Goal: Task Accomplishment & Management: Complete application form

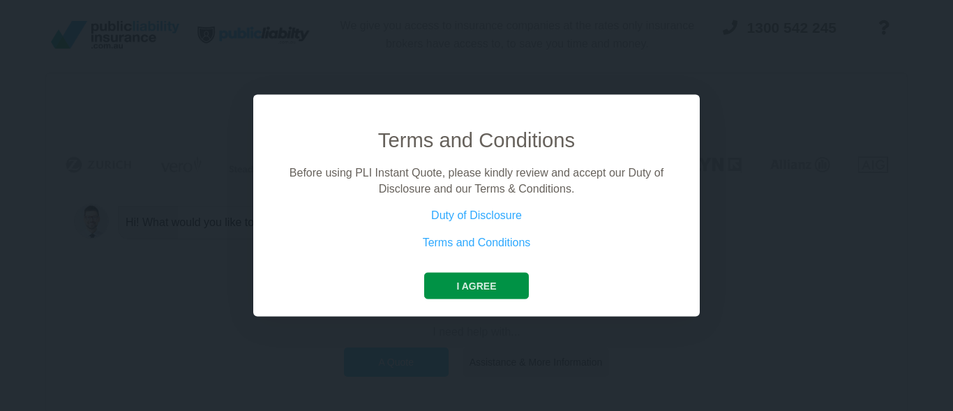
click at [494, 286] on button "I agree" at bounding box center [476, 286] width 104 height 27
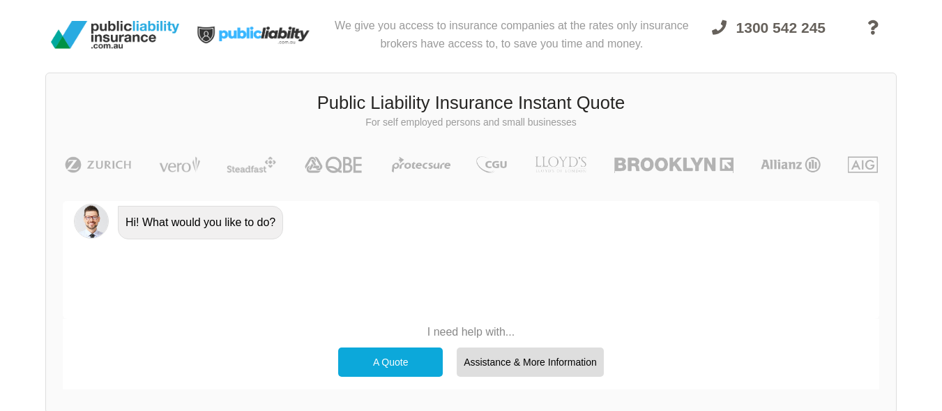
click at [390, 358] on div "A Quote" at bounding box center [390, 361] width 105 height 29
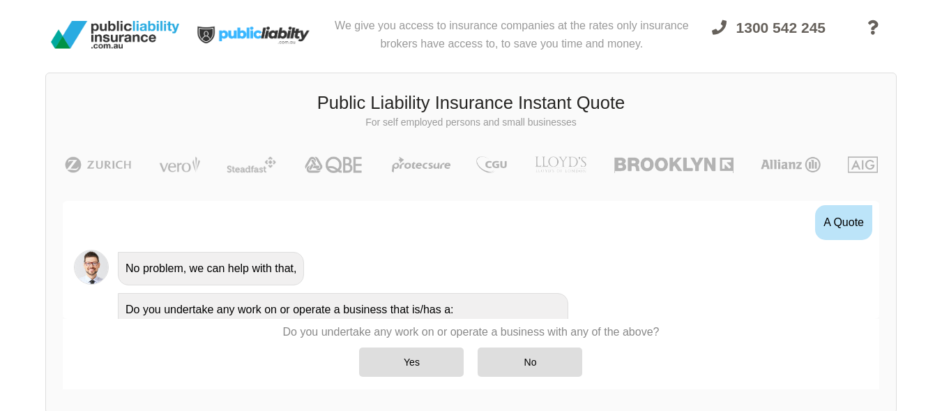
scroll to position [70, 0]
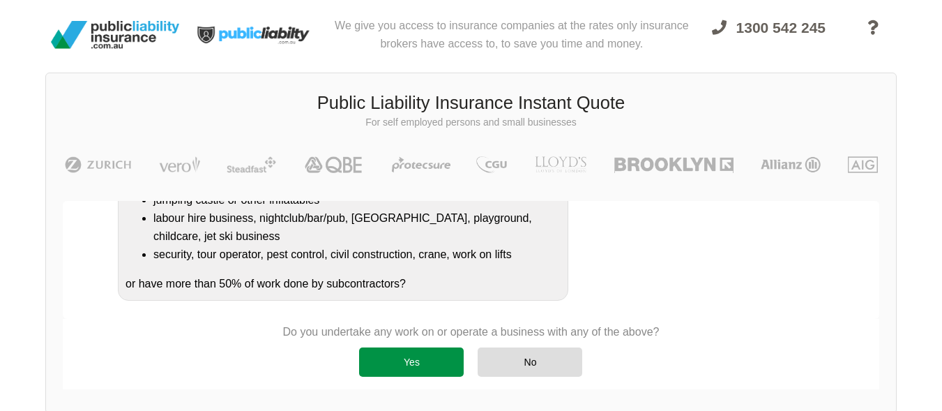
click at [420, 362] on div "Yes" at bounding box center [411, 361] width 105 height 29
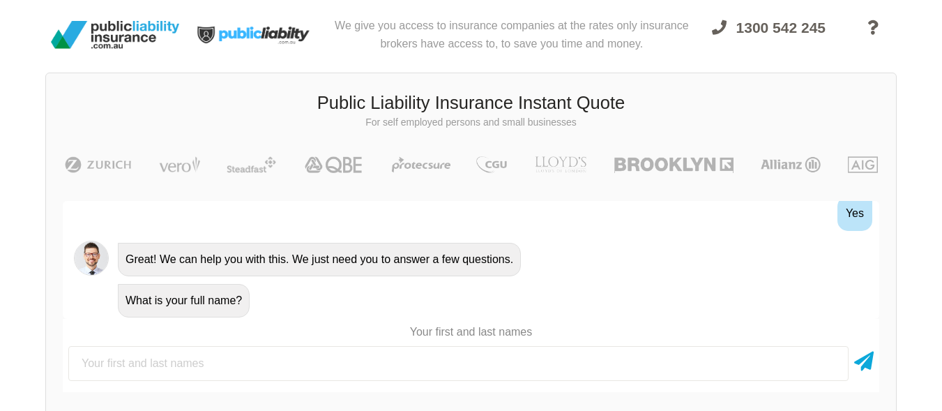
scroll to position [437, 0]
click at [143, 367] on input "text" at bounding box center [458, 363] width 780 height 35
type input "l"
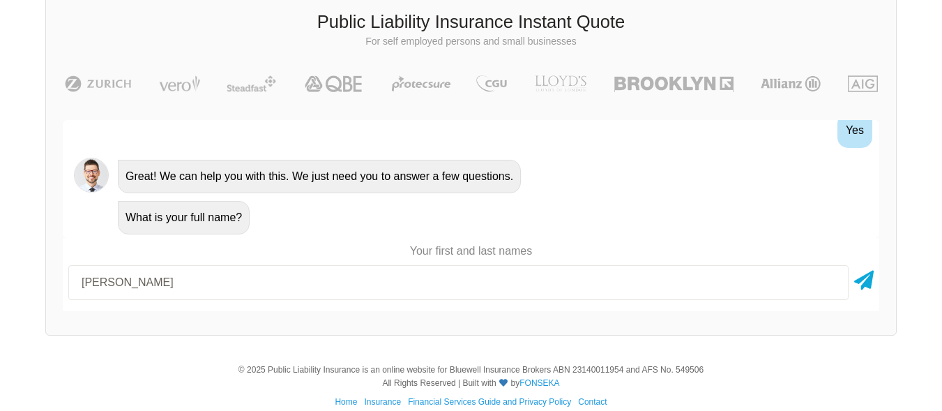
scroll to position [98, 0]
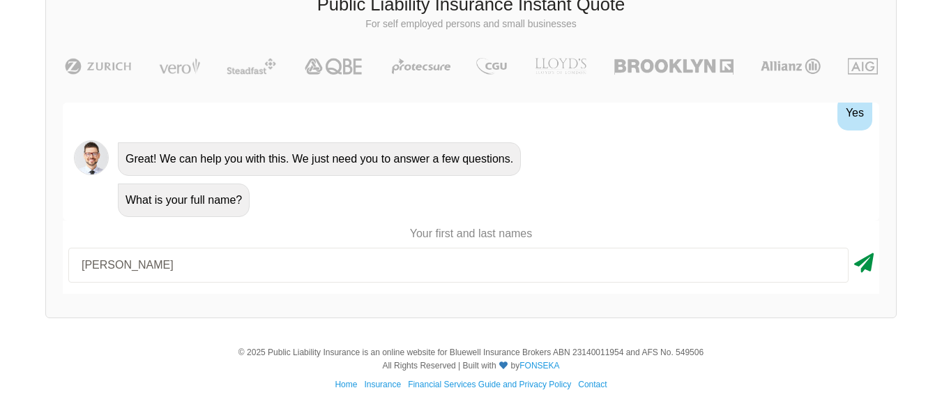
type input "[PERSON_NAME]"
click at [867, 264] on icon at bounding box center [864, 260] width 20 height 25
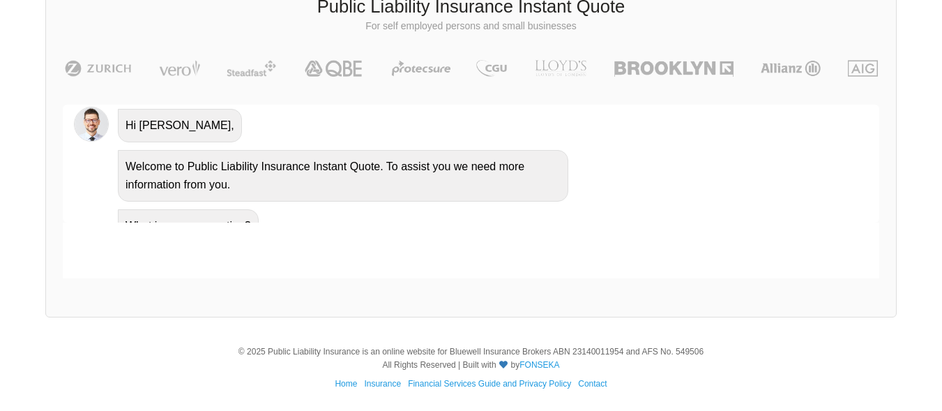
scroll to position [630, 0]
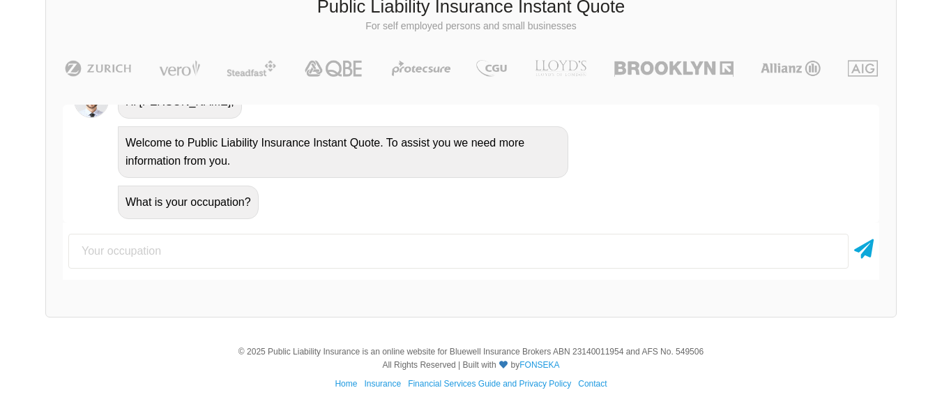
click at [257, 252] on input "text" at bounding box center [458, 251] width 780 height 35
type input "SECURITY SUPERVISOR"
click at [869, 243] on icon at bounding box center [864, 246] width 20 height 25
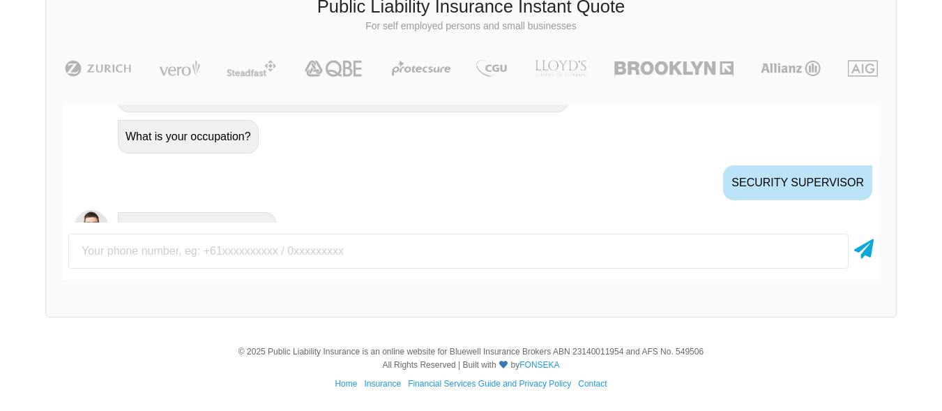
scroll to position [722, 0]
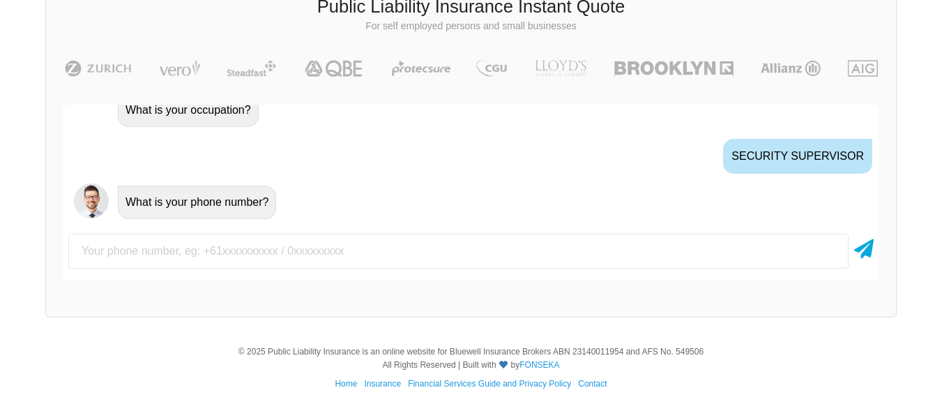
drag, startPoint x: 321, startPoint y: 259, endPoint x: 338, endPoint y: 257, distance: 16.9
click at [321, 259] on input "text" at bounding box center [458, 251] width 780 height 35
click at [272, 237] on input "text" at bounding box center [458, 251] width 780 height 35
click at [326, 251] on input "text" at bounding box center [458, 251] width 780 height 35
type input "0480120065"
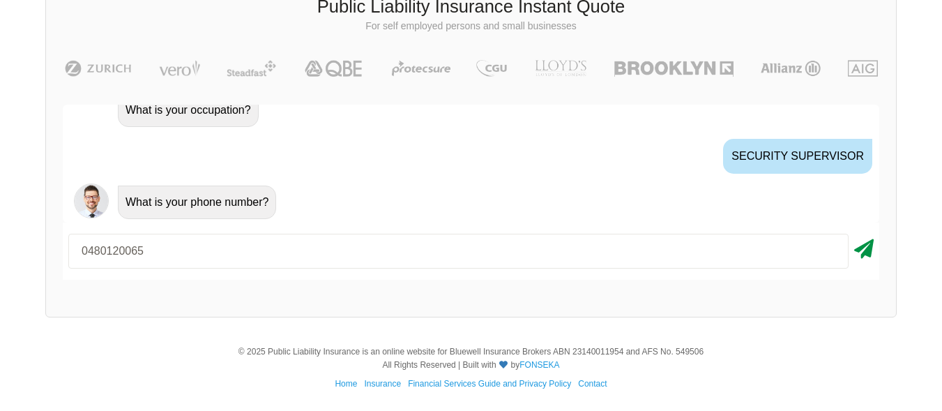
click at [860, 250] on icon at bounding box center [864, 246] width 20 height 25
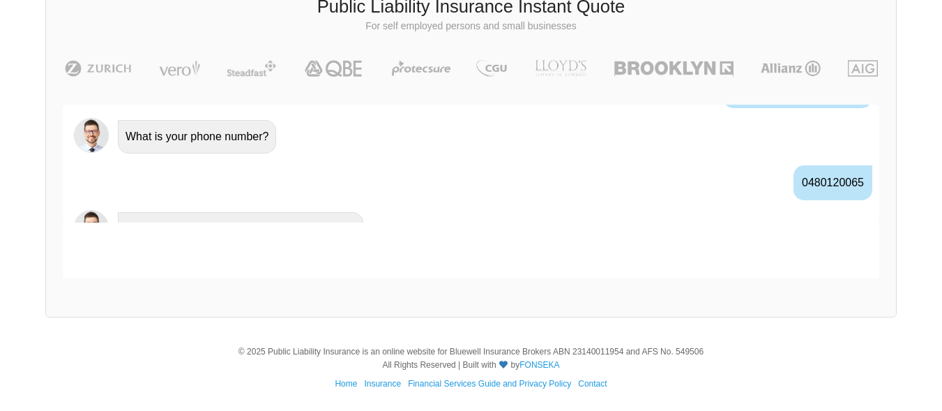
scroll to position [814, 0]
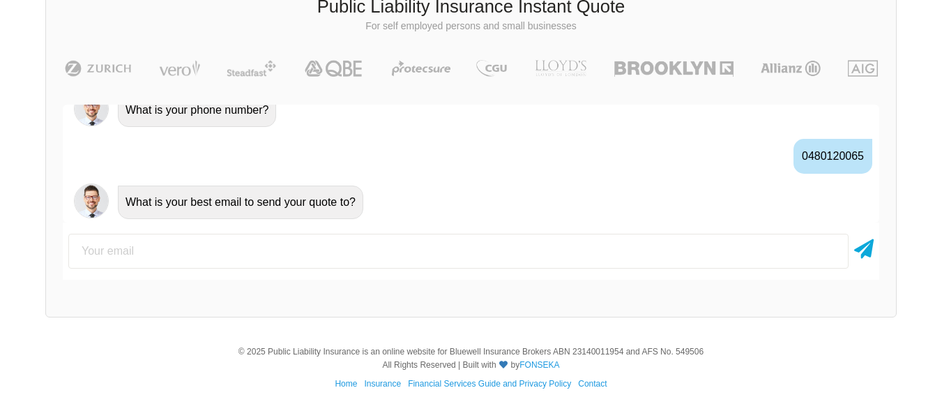
click at [172, 252] on input "email" at bounding box center [458, 251] width 780 height 35
type input "[EMAIL_ADDRESS][DOMAIN_NAME]"
